Goal: Task Accomplishment & Management: Manage account settings

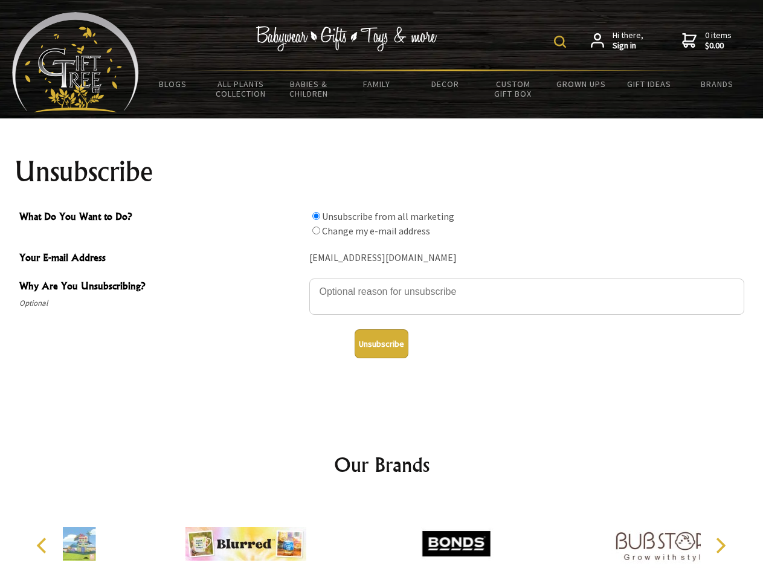
click at [562, 42] on img at bounding box center [560, 42] width 12 height 12
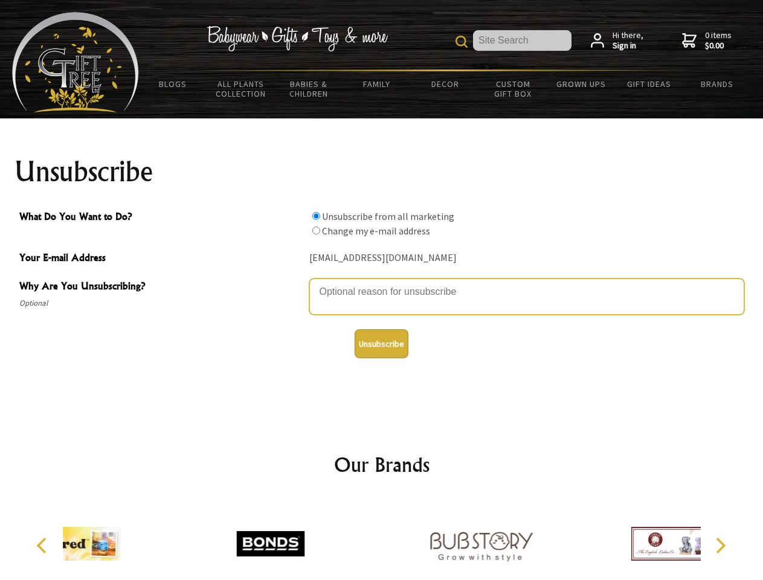
click at [382, 283] on textarea "Why Are You Unsubscribing?" at bounding box center [526, 297] width 435 height 36
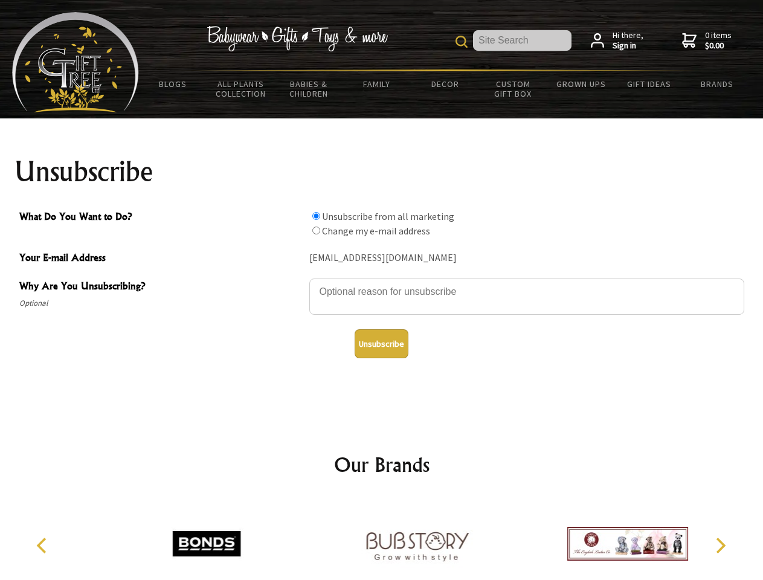
click at [316, 216] on input "What Do You Want to Do?" at bounding box center [316, 216] width 8 height 8
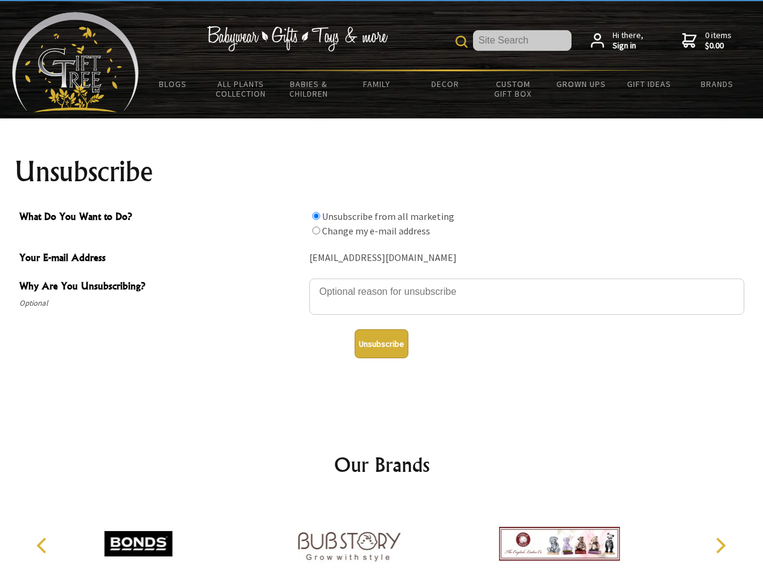
click at [316, 230] on input "What Do You Want to Do?" at bounding box center [316, 231] width 8 height 8
radio input "true"
click at [381, 344] on button "Unsubscribe" at bounding box center [382, 343] width 54 height 29
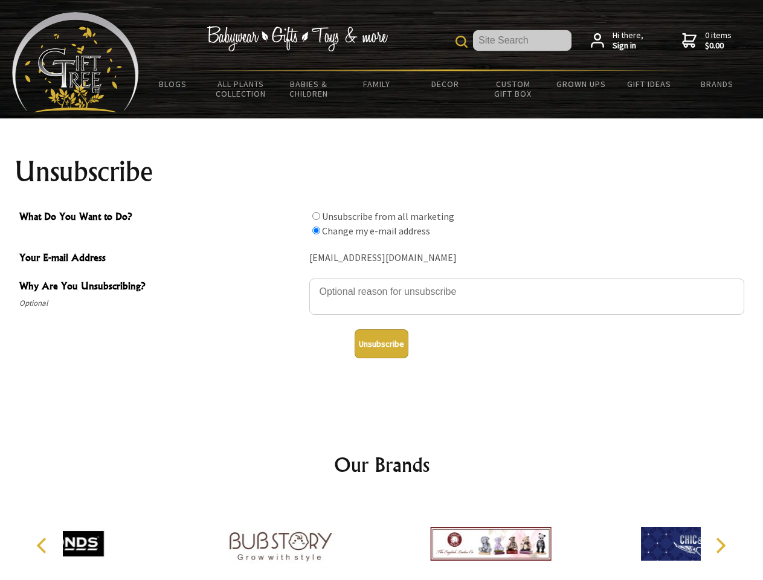
click at [385, 539] on div at bounding box center [490, 545] width 210 height 94
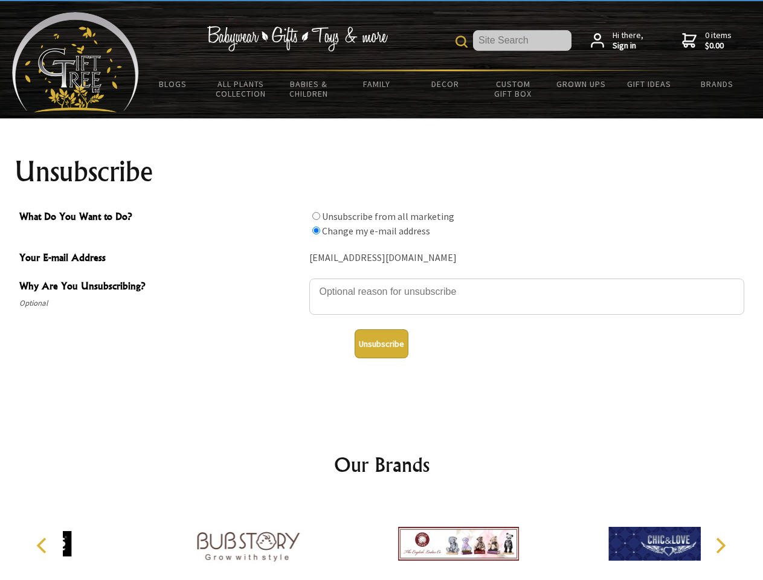
click at [43, 546] on icon "Previous" at bounding box center [43, 546] width 16 height 16
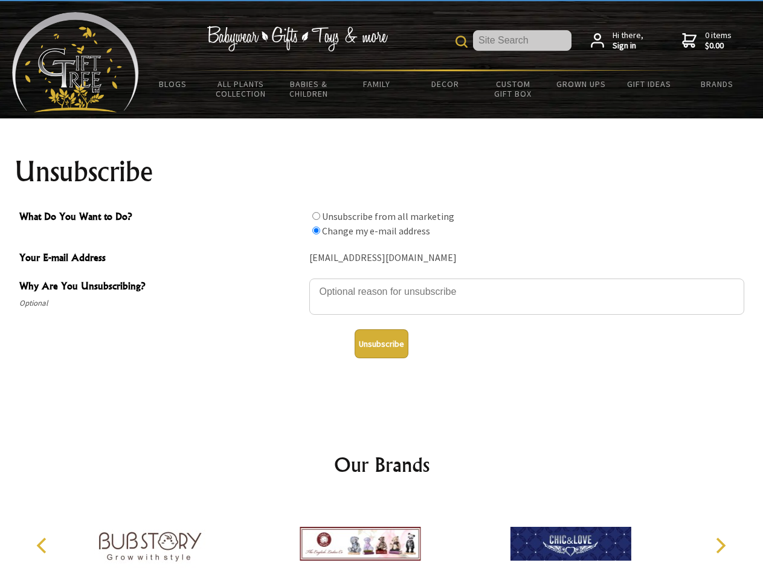
click at [720, 546] on icon "Next" at bounding box center [720, 546] width 16 height 16
